Goal: Entertainment & Leisure: Consume media (video, audio)

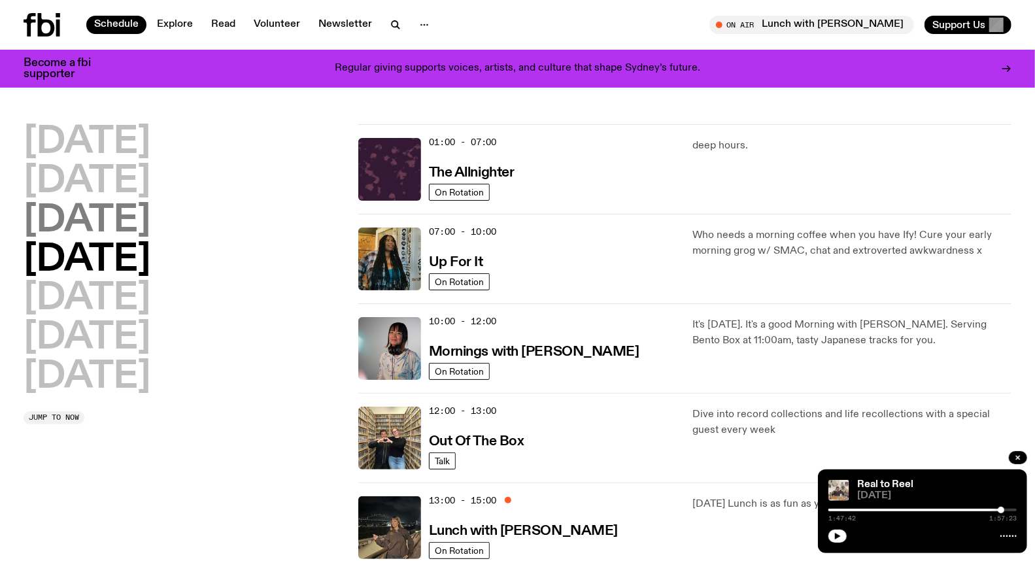
click at [150, 218] on h2 "[DATE]" at bounding box center [87, 221] width 127 height 37
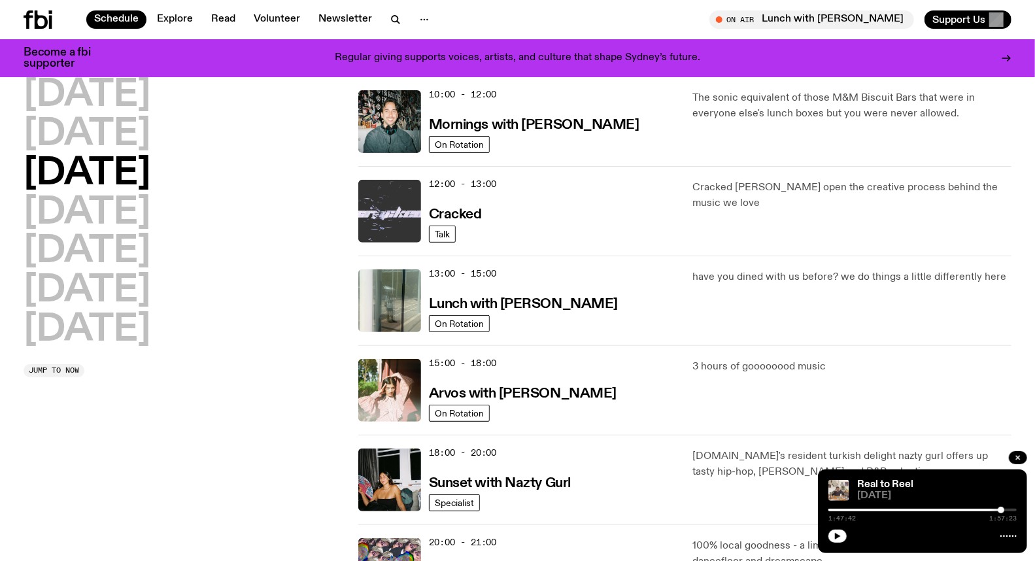
scroll to position [214, 0]
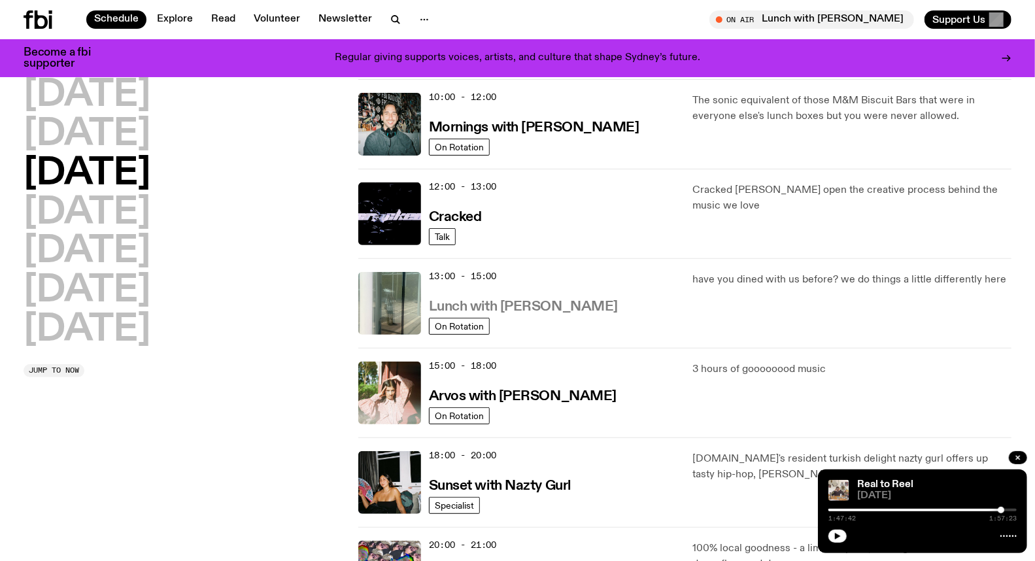
click at [534, 304] on h3 "Lunch with [PERSON_NAME]" at bounding box center [523, 307] width 189 height 14
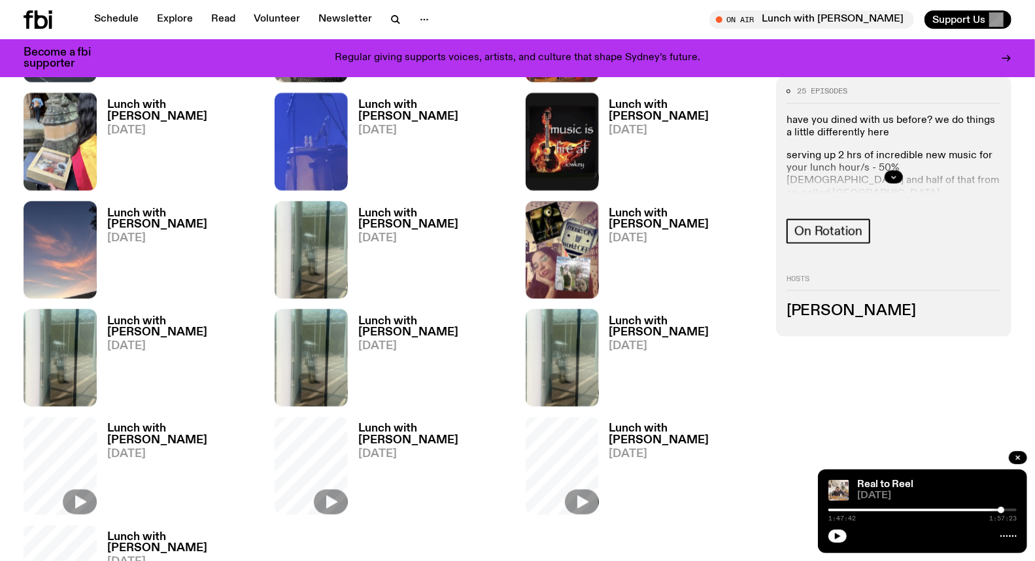
scroll to position [581, 0]
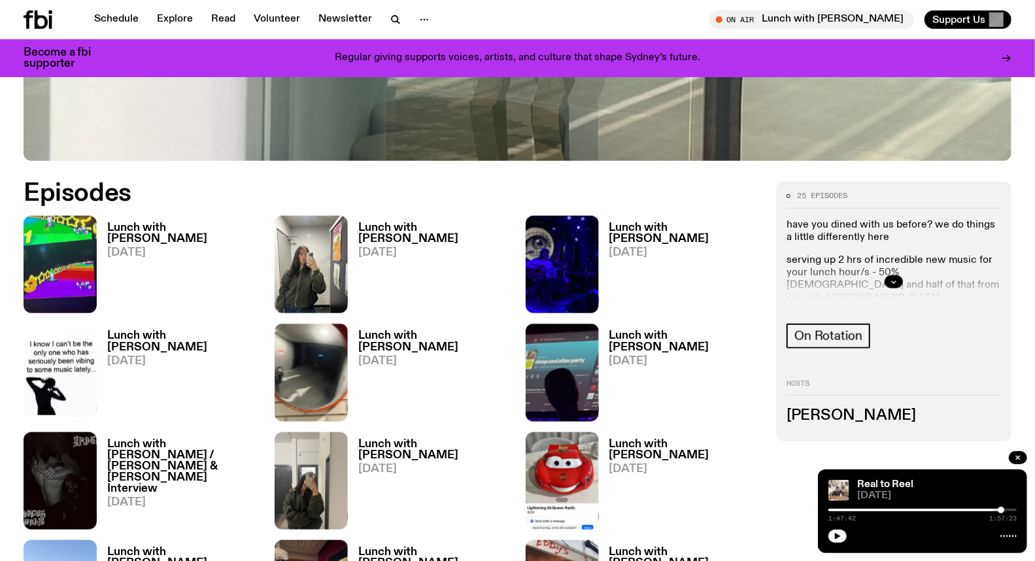
click at [124, 232] on h3 "Lunch with [PERSON_NAME]" at bounding box center [183, 233] width 152 height 22
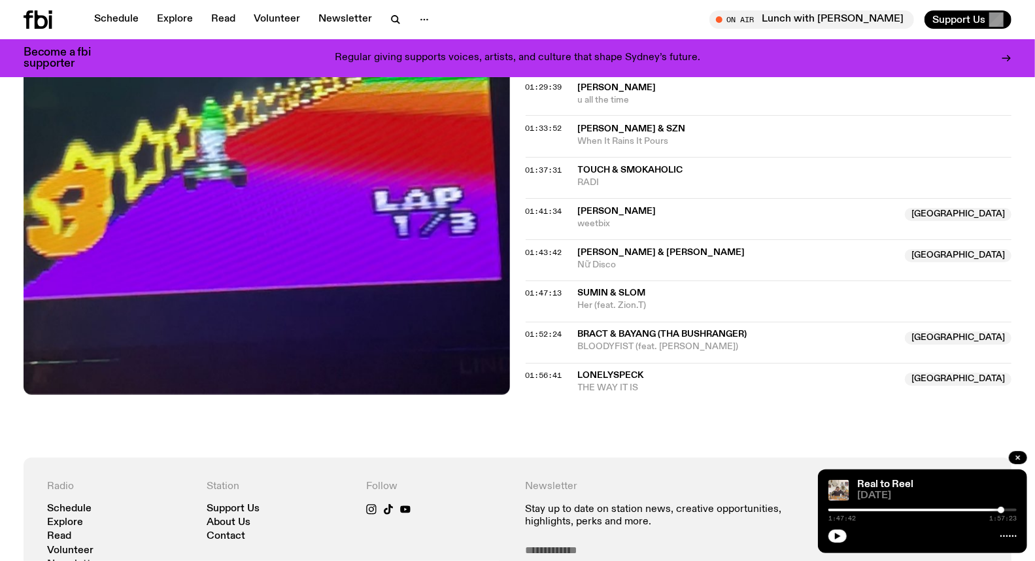
scroll to position [1306, 0]
